Goal: Information Seeking & Learning: Learn about a topic

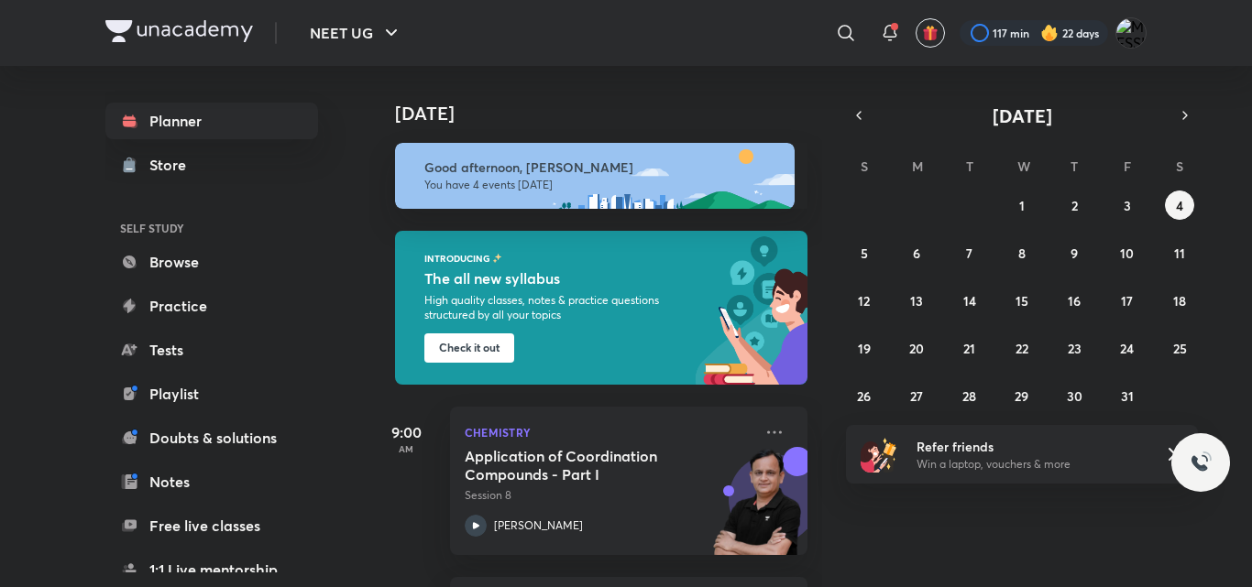
scroll to position [391, 0]
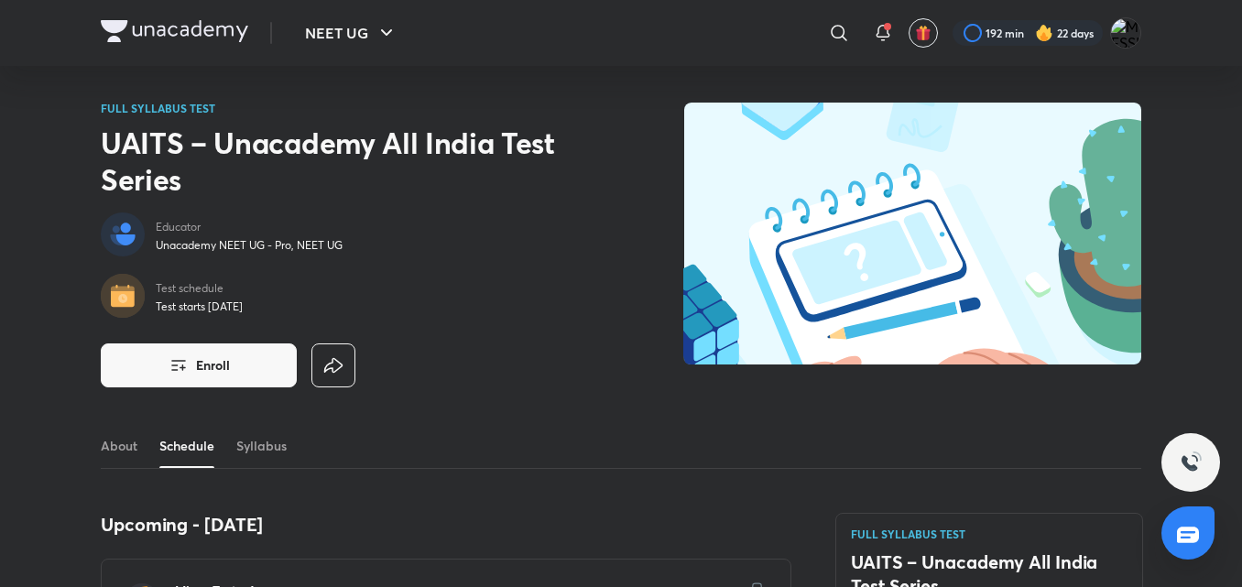
scroll to position [822, 0]
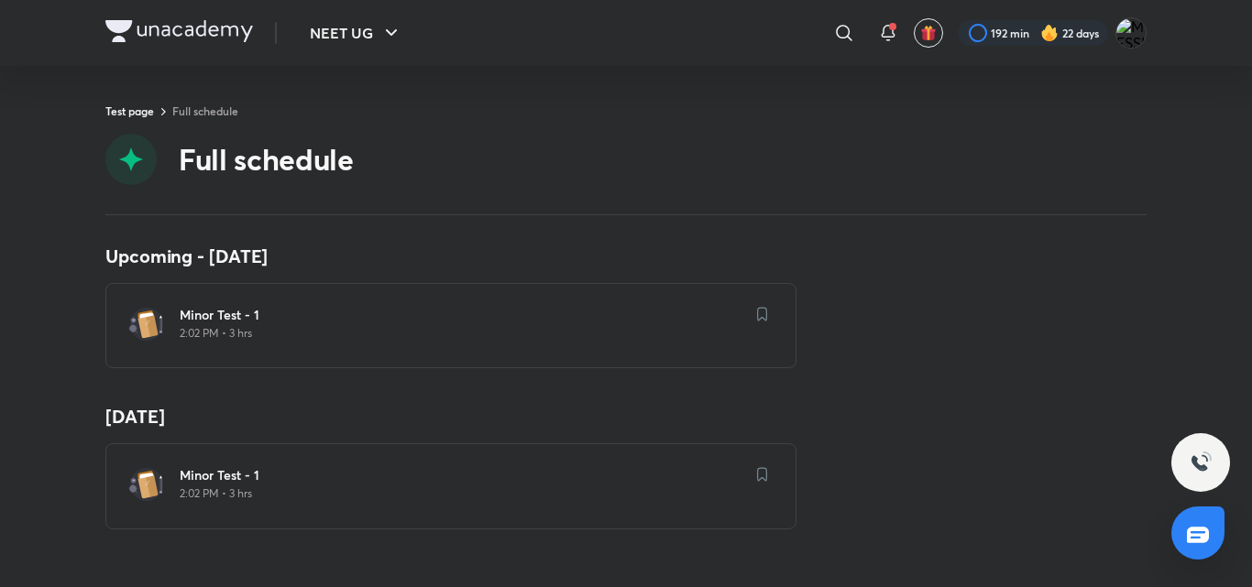
click at [191, 347] on div "Minor Test - 1 2:02 PM • 3 hrs" at bounding box center [450, 325] width 691 height 85
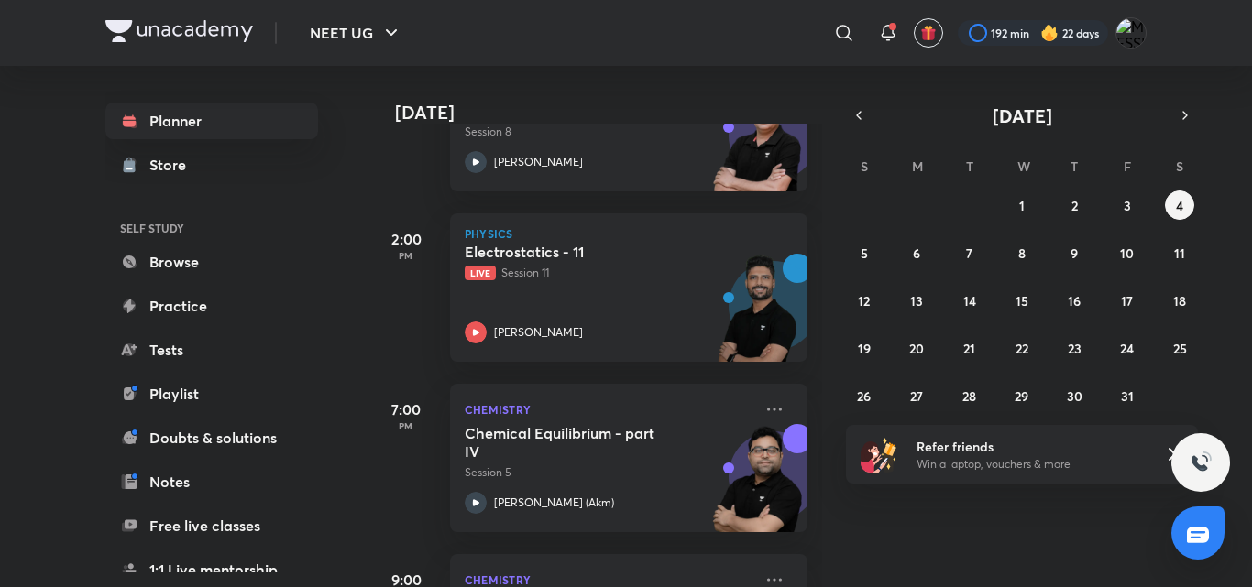
scroll to position [365, 0]
click at [588, 324] on div "[PERSON_NAME]" at bounding box center [609, 332] width 288 height 22
